Goal: Transaction & Acquisition: Purchase product/service

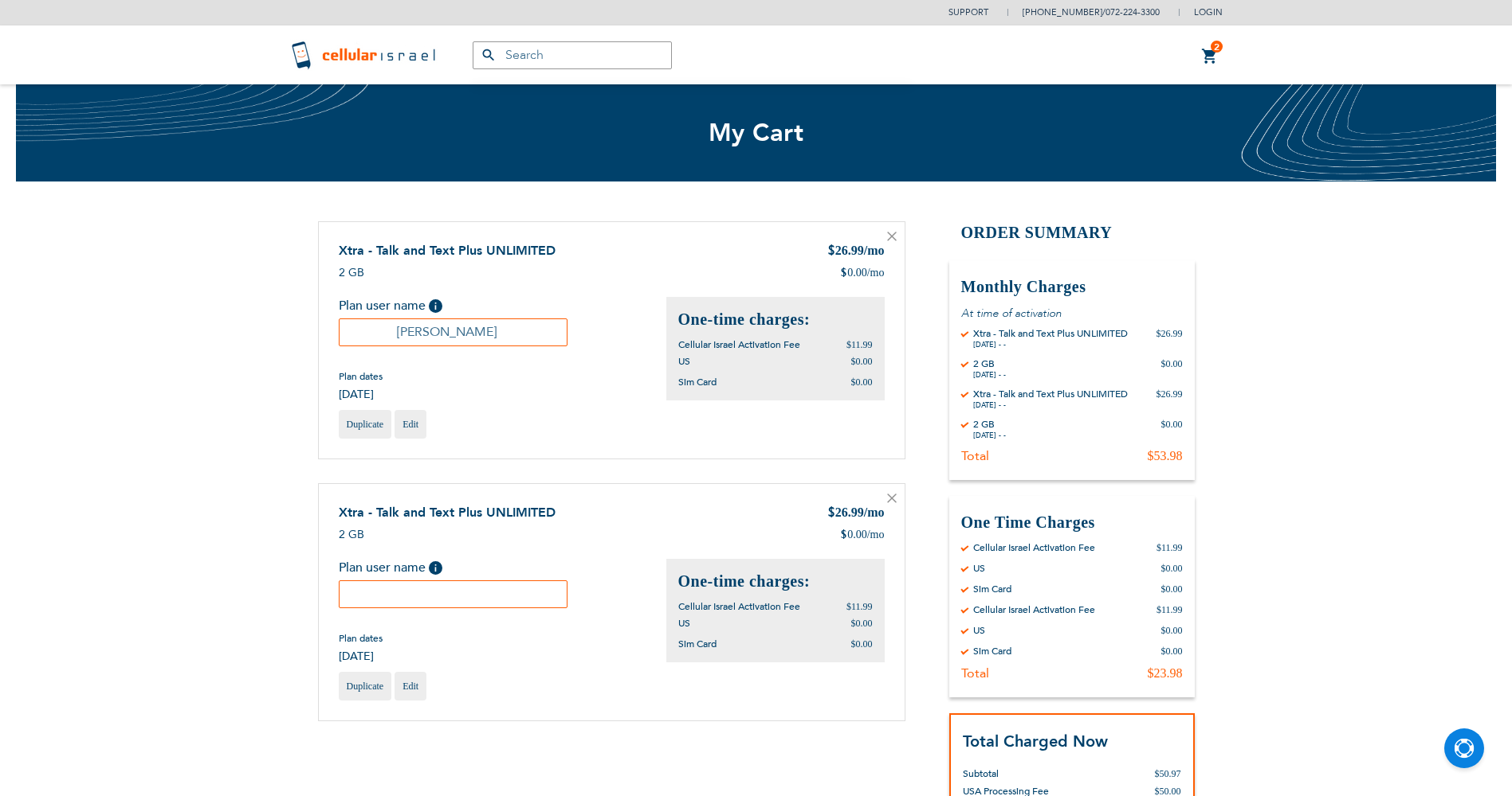
click at [893, 236] on icon at bounding box center [892, 236] width 10 height 10
click at [893, 237] on icon at bounding box center [892, 236] width 8 height 8
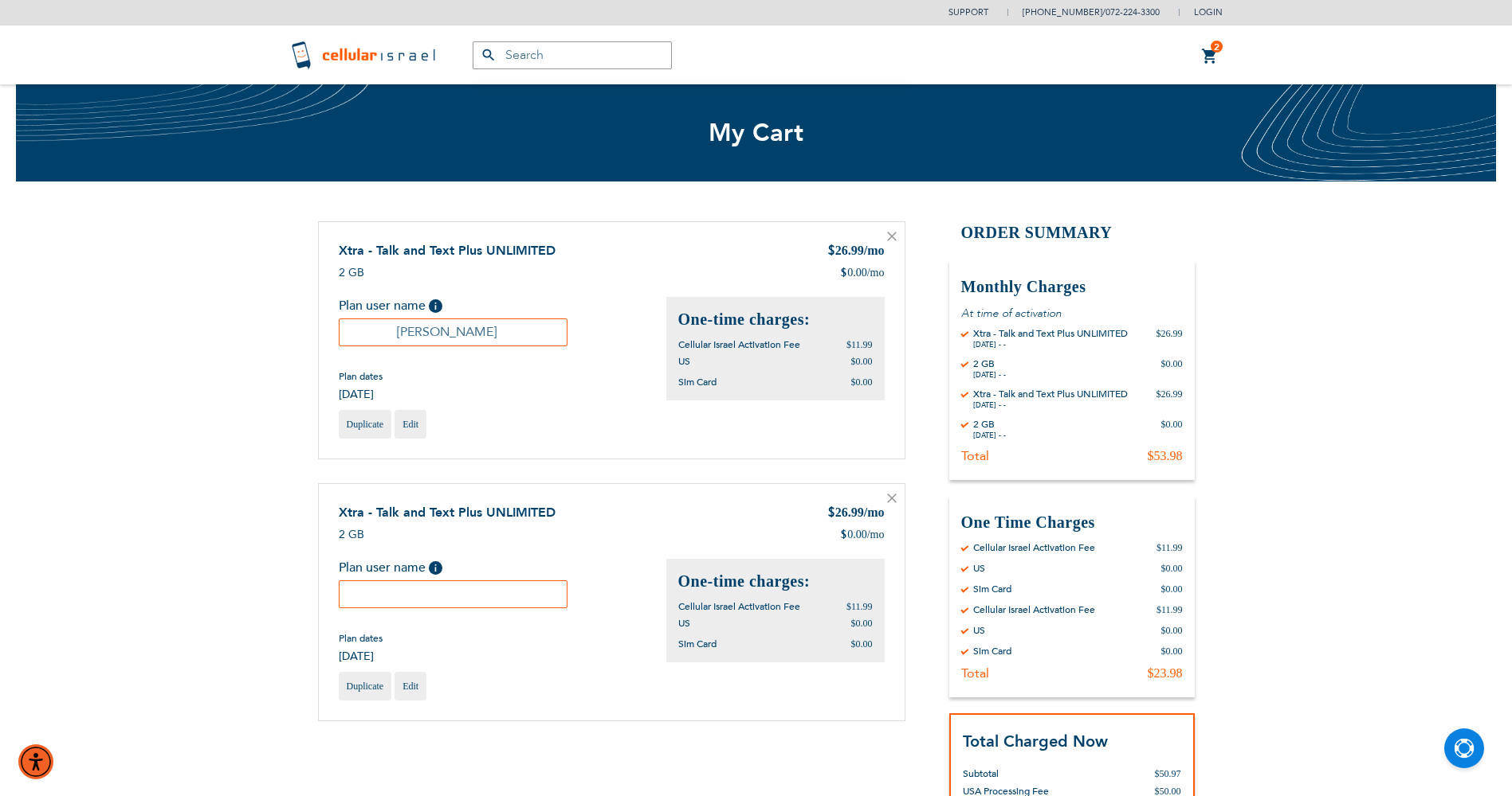
click at [892, 235] on icon at bounding box center [892, 236] width 10 height 10
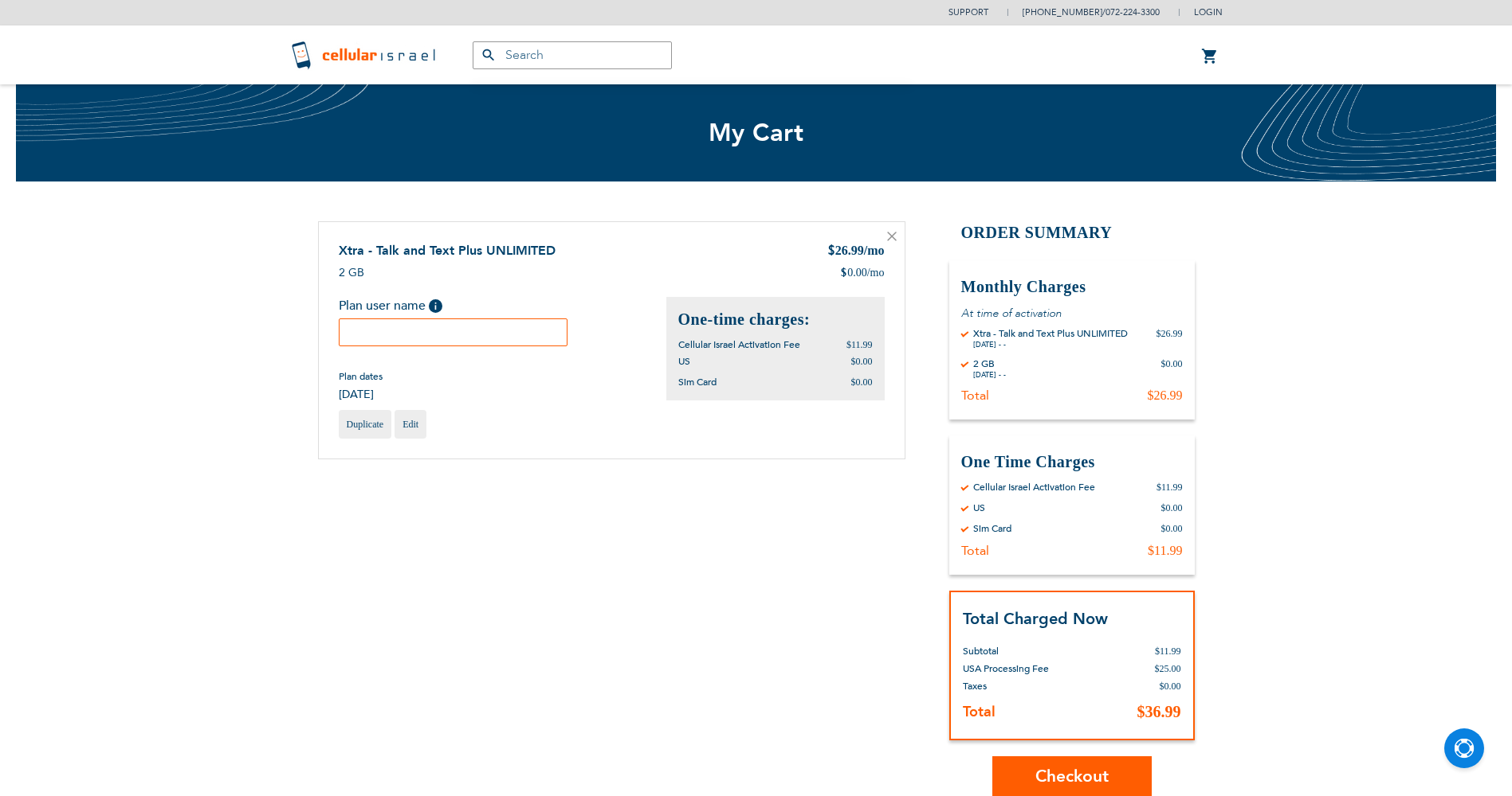
click at [893, 241] on icon at bounding box center [892, 236] width 10 height 10
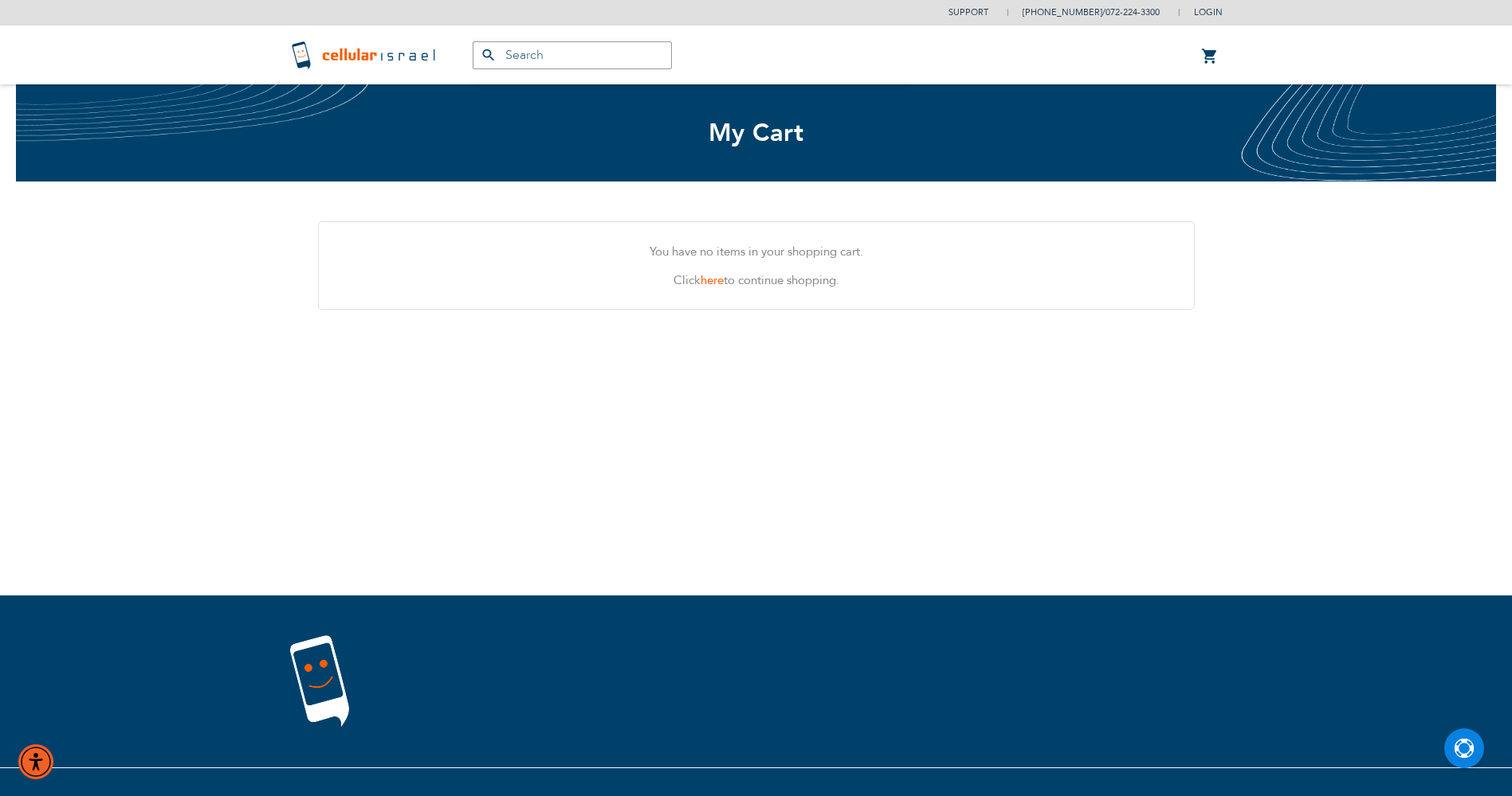
click at [391, 58] on img at bounding box center [365, 54] width 150 height 32
